Goal: Navigation & Orientation: Go to known website

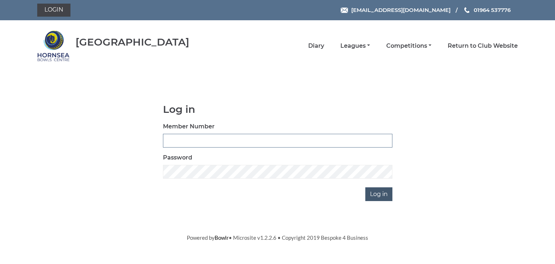
type input "0902"
click at [382, 191] on input "Log in" at bounding box center [378, 194] width 27 height 14
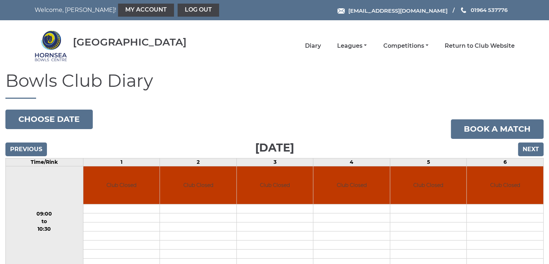
click at [379, 10] on span "[EMAIL_ADDRESS][DOMAIN_NAME]" at bounding box center [397, 10] width 99 height 7
click at [118, 8] on link "My Account" at bounding box center [146, 10] width 56 height 13
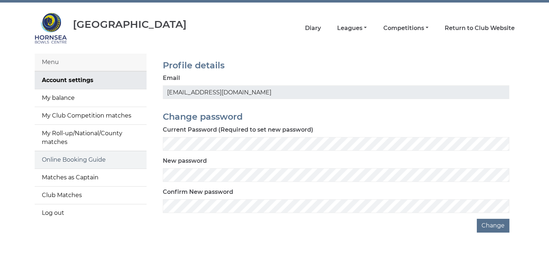
scroll to position [27, 0]
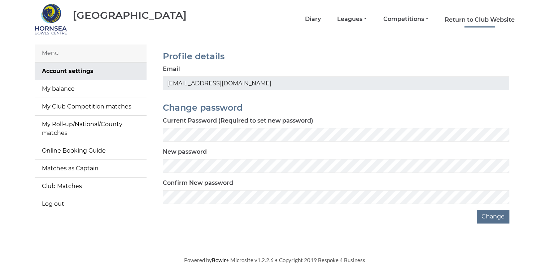
click at [485, 17] on link "Return to Club Website" at bounding box center [480, 20] width 70 height 8
